Goal: Find specific page/section

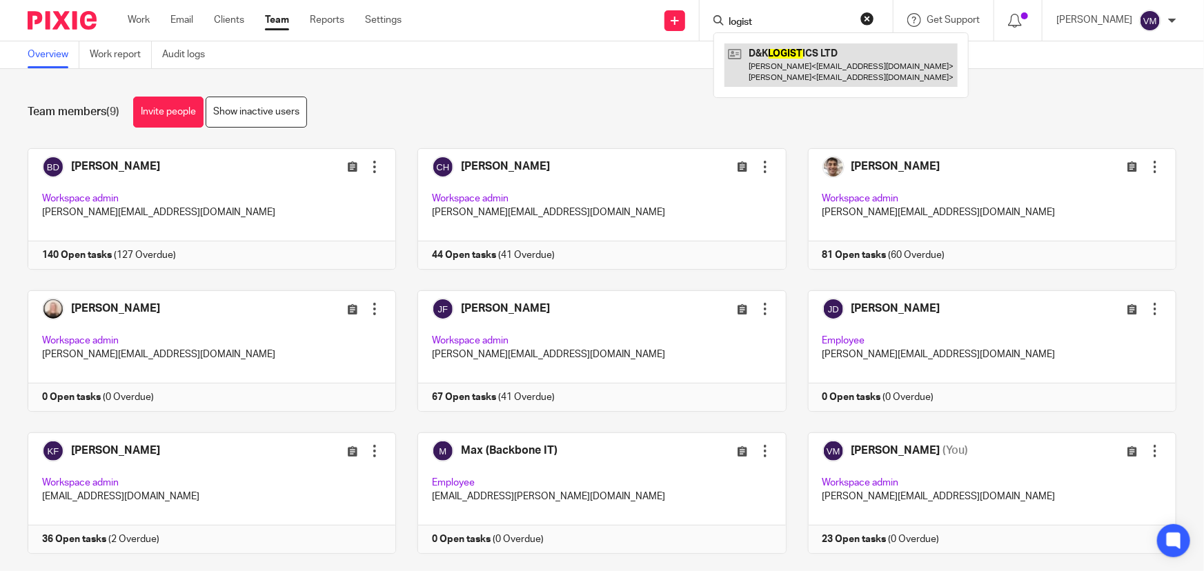
type input "logist"
click at [787, 66] on link at bounding box center [840, 64] width 233 height 43
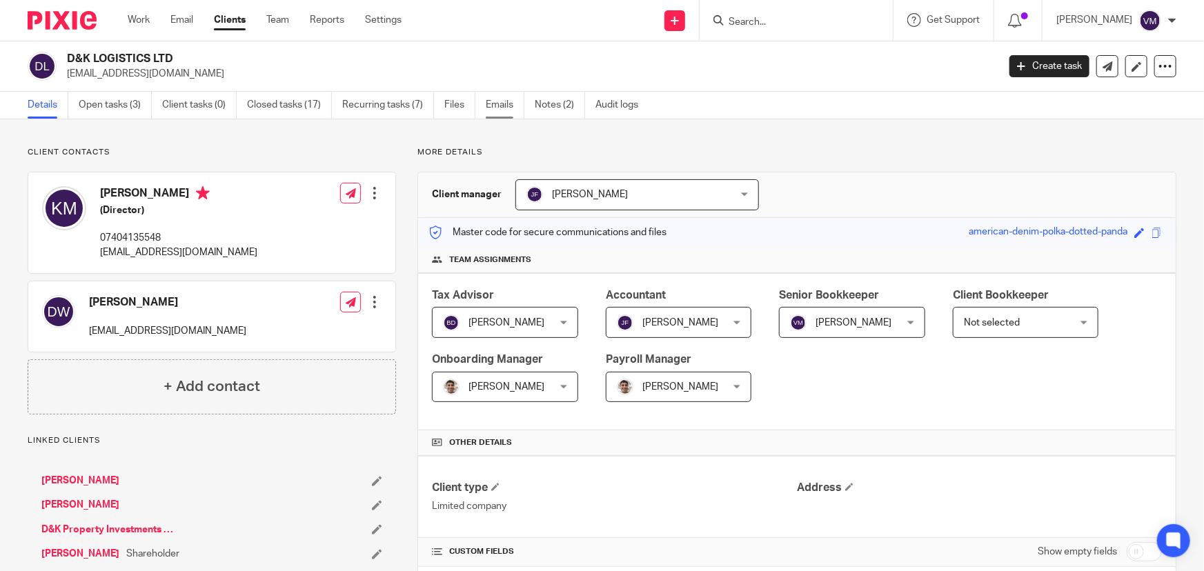
click at [497, 103] on link "Emails" at bounding box center [505, 105] width 39 height 27
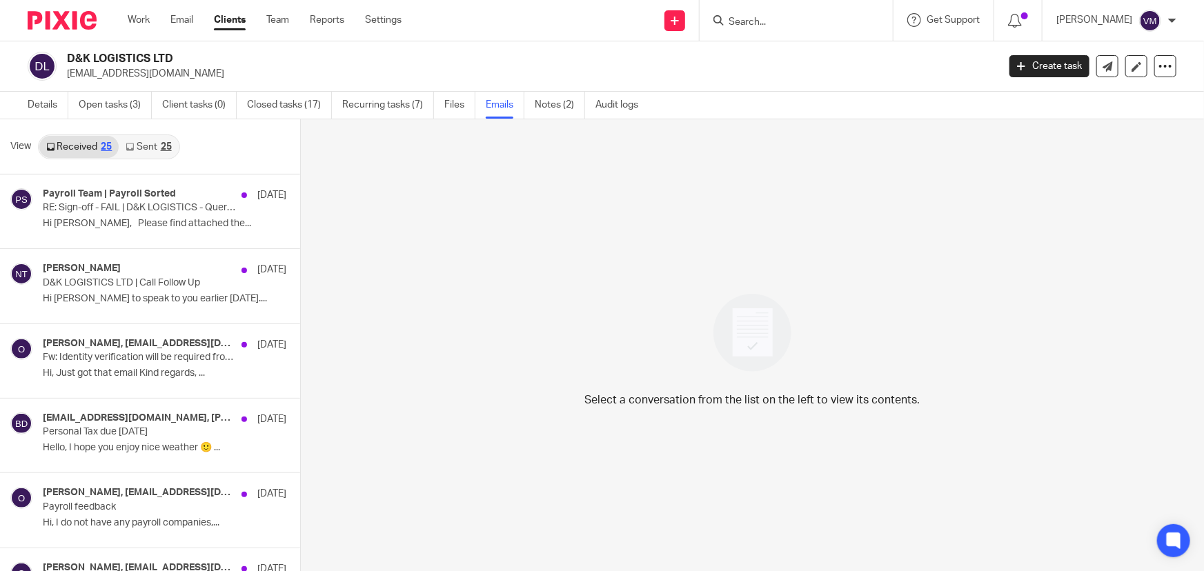
click at [141, 146] on link "Sent 25" at bounding box center [148, 147] width 59 height 22
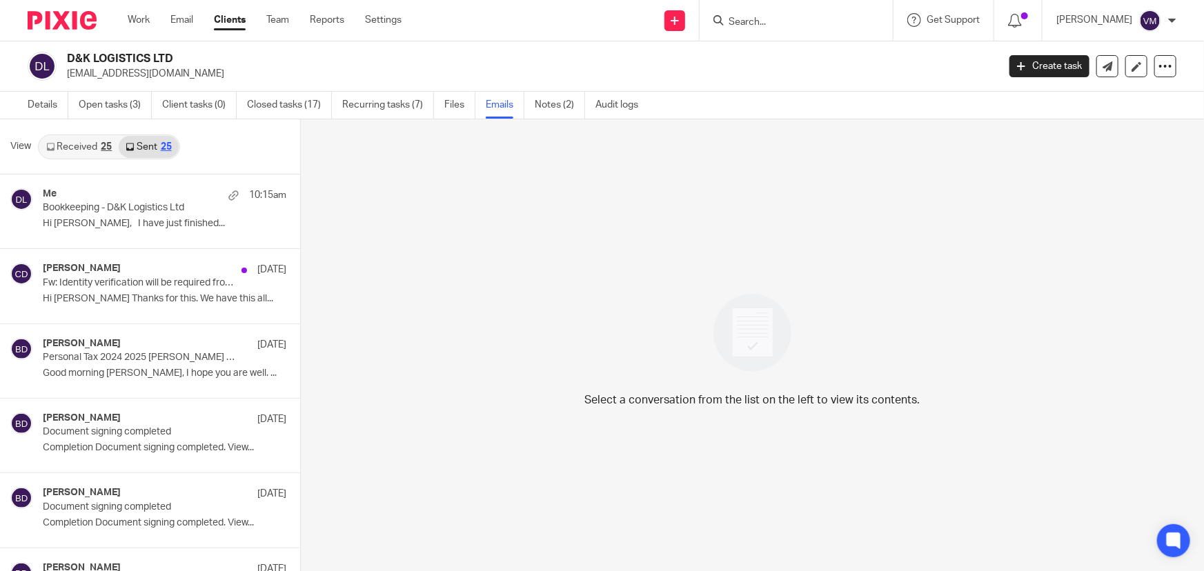
scroll to position [1, 0]
click at [278, 14] on link "Team" at bounding box center [277, 20] width 23 height 14
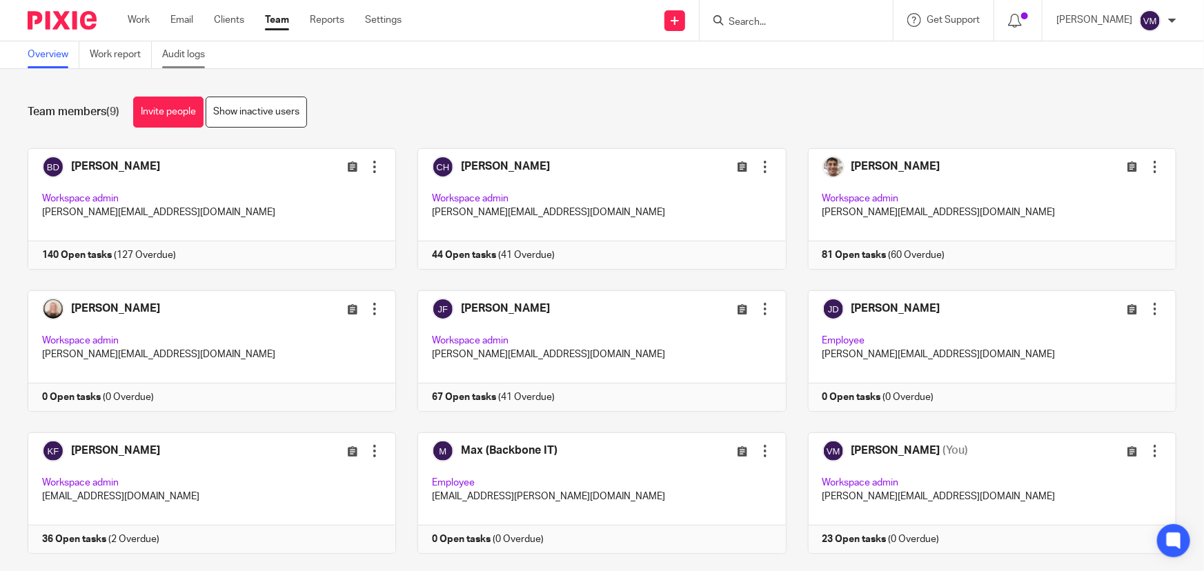
click at [196, 48] on link "Audit logs" at bounding box center [188, 54] width 53 height 27
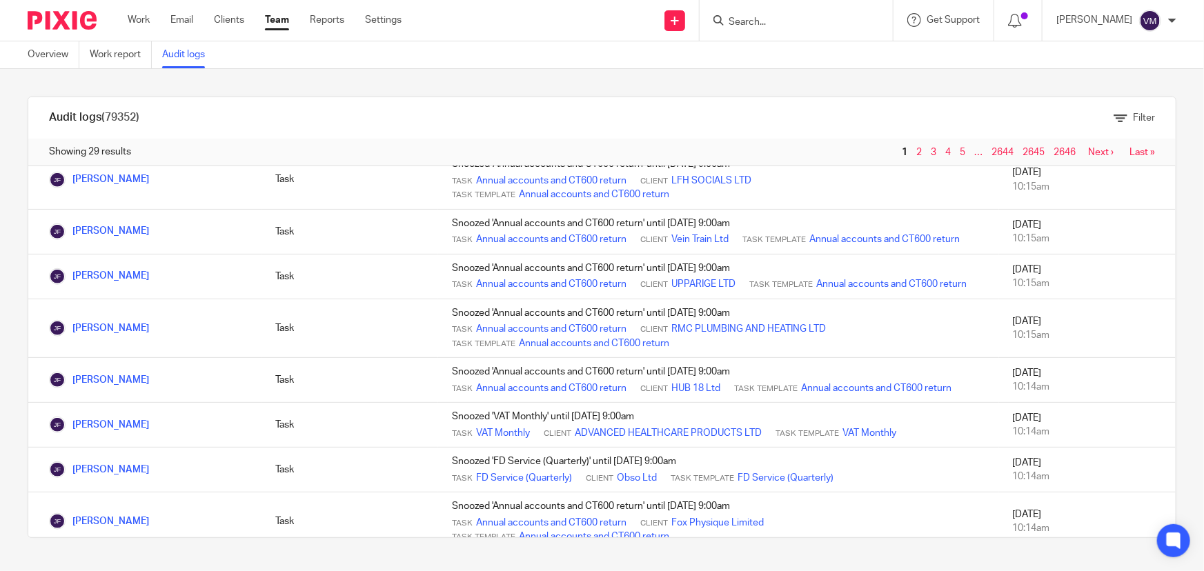
scroll to position [564, 0]
